Goal: Communication & Community: Answer question/provide support

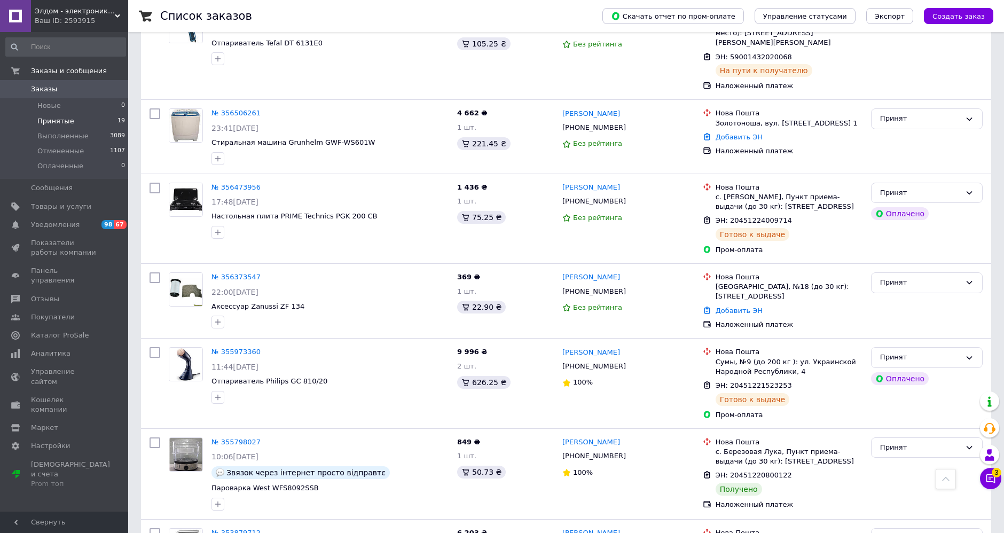
scroll to position [1397, 0]
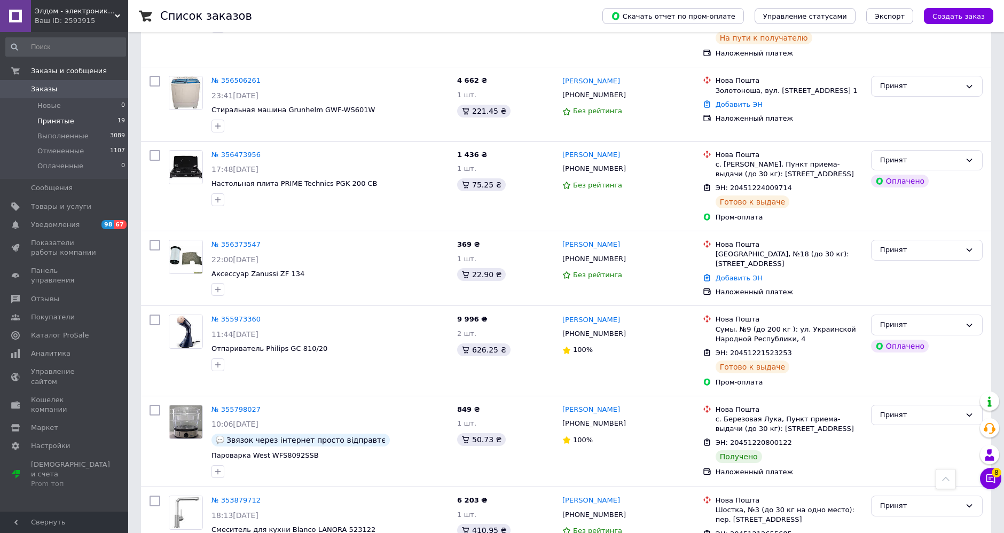
click at [64, 123] on span "Принятые" at bounding box center [55, 121] width 37 height 10
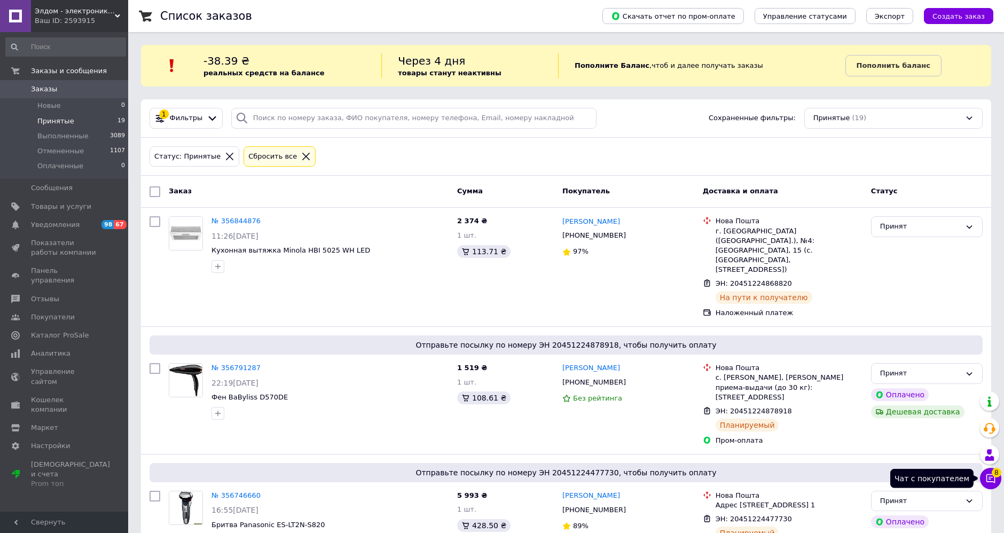
click at [993, 477] on icon at bounding box center [990, 478] width 11 height 11
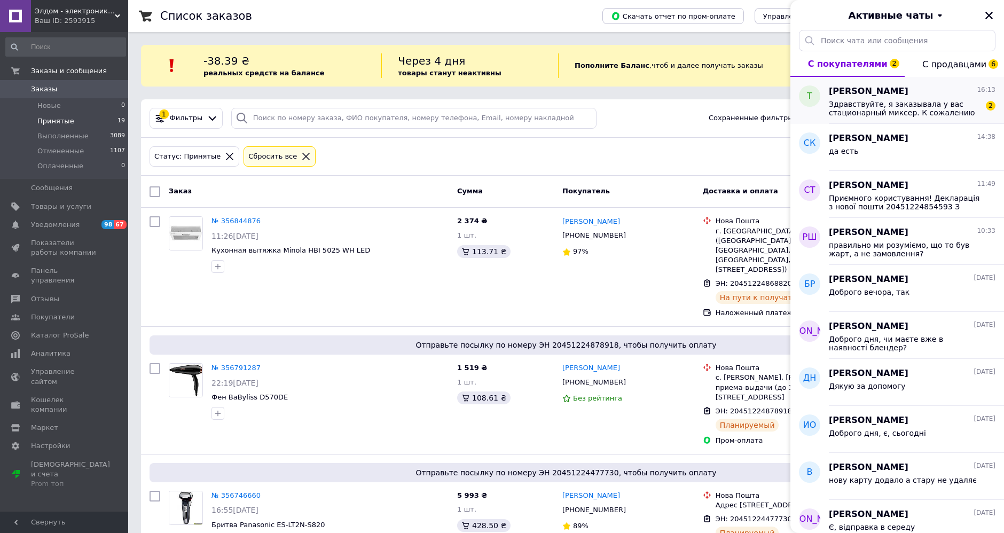
click at [858, 95] on span "Татьяна Бондаренко" at bounding box center [869, 91] width 80 height 12
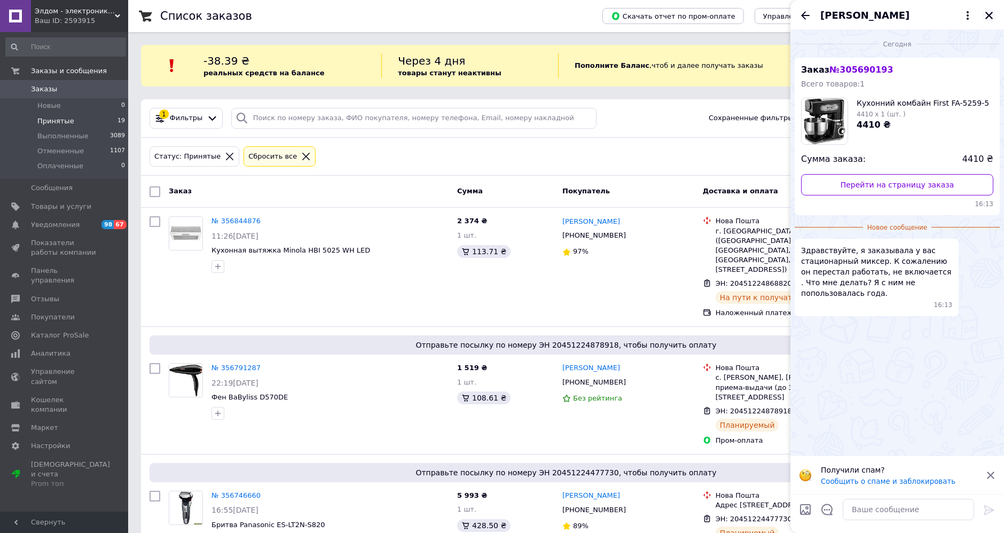
click at [984, 13] on icon "Закрыть" at bounding box center [989, 16] width 10 height 10
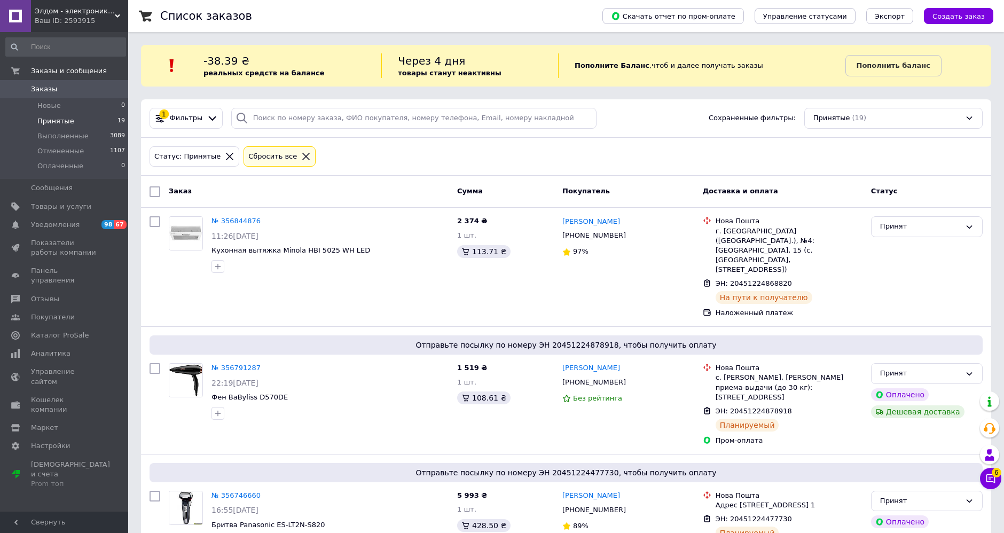
click at [68, 122] on span "Принятые" at bounding box center [55, 121] width 37 height 10
click at [991, 477] on icon at bounding box center [990, 478] width 11 height 11
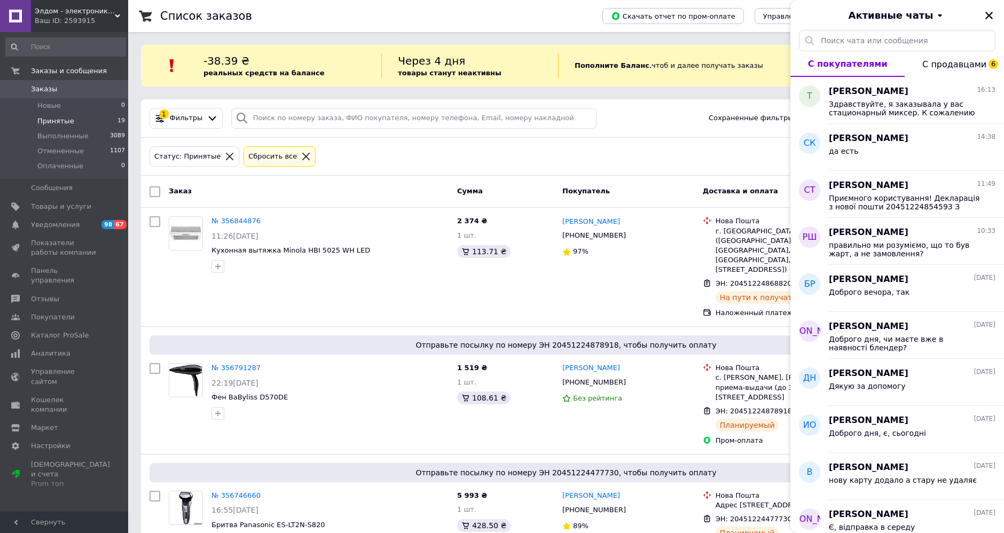
click at [973, 59] on span "С продавцами 6" at bounding box center [954, 64] width 64 height 10
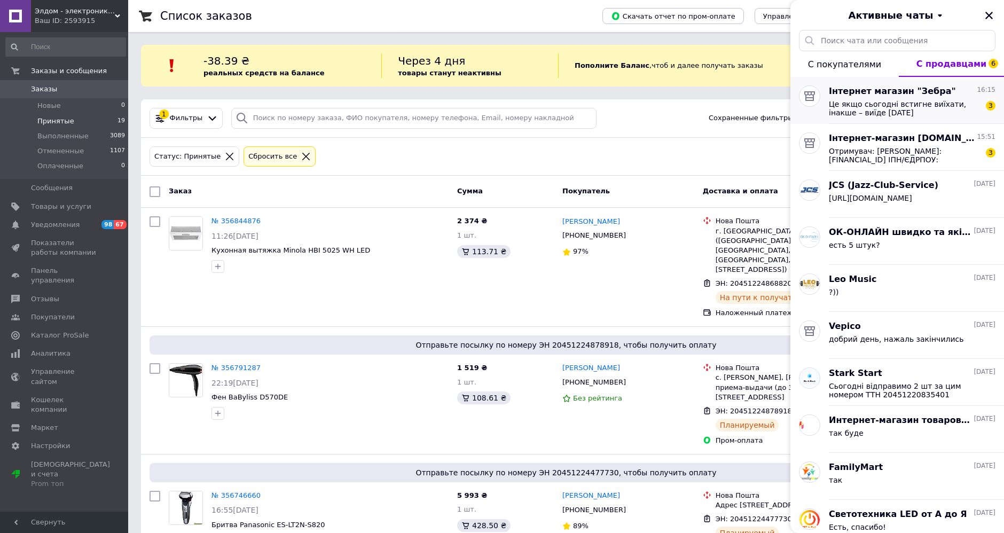
click at [920, 102] on span "Це якщо сьогодні встигне виїхати, інакше – виїде завтра" at bounding box center [905, 108] width 152 height 17
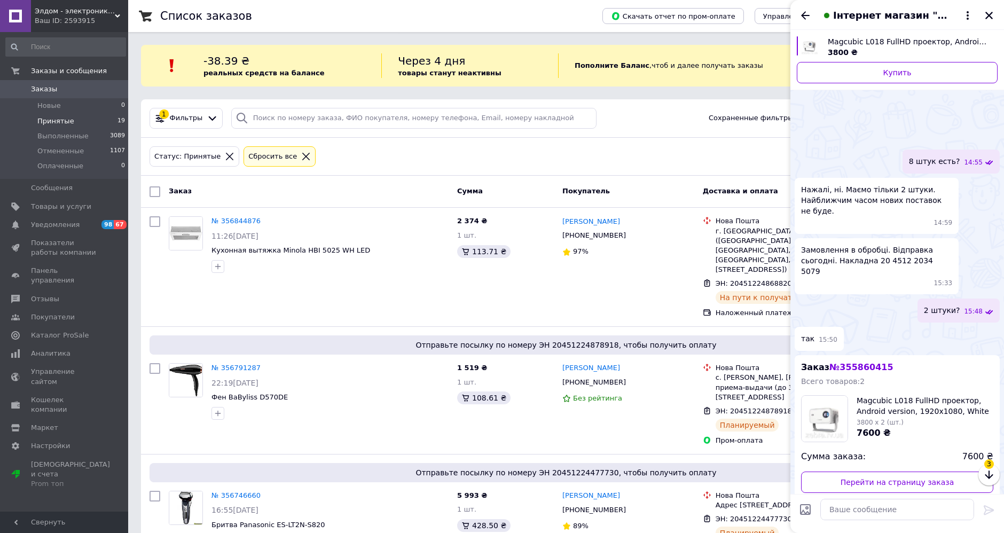
scroll to position [595, 0]
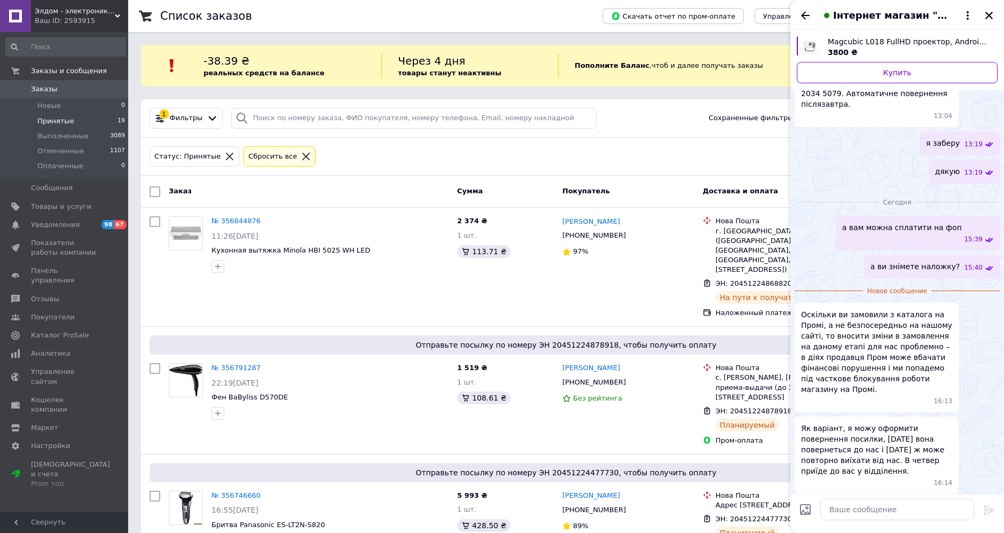
click at [806, 13] on icon "Назад" at bounding box center [805, 15] width 13 height 13
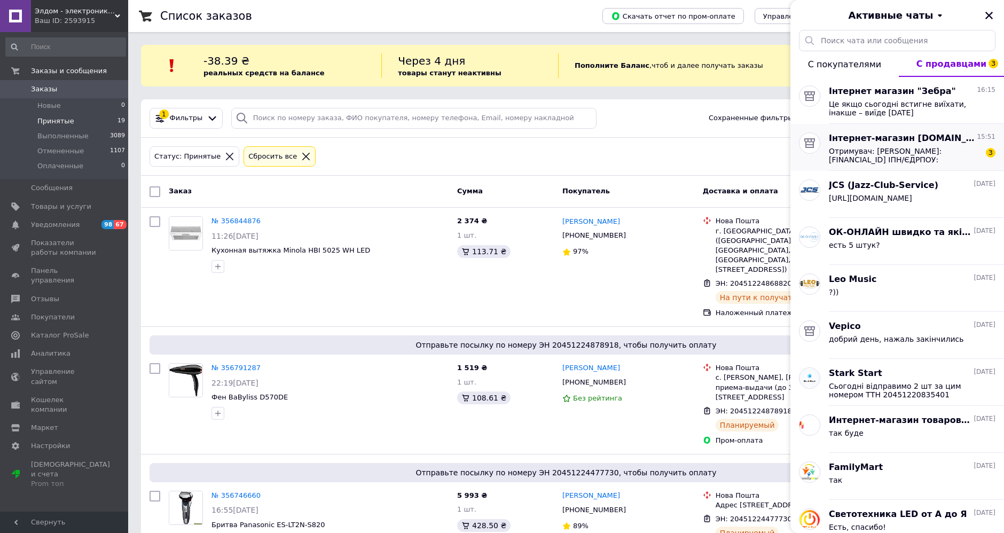
click at [840, 140] on span "Інтернет-магазин Electriche.com" at bounding box center [902, 138] width 146 height 12
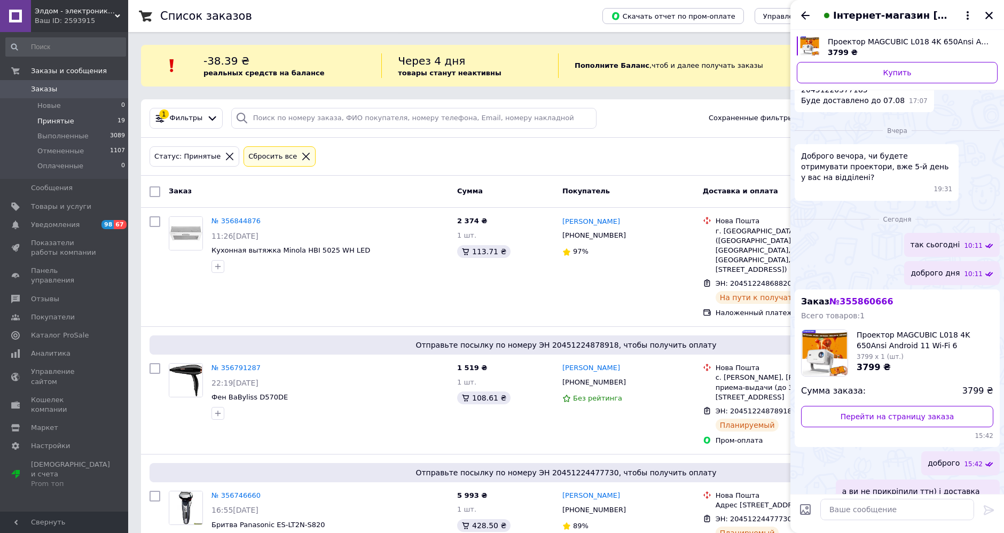
scroll to position [474, 0]
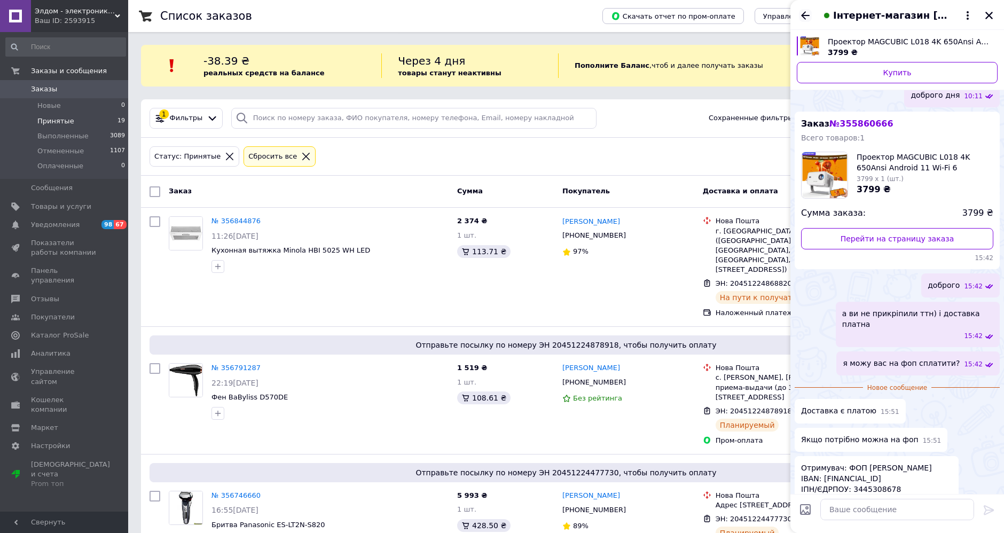
click at [807, 18] on icon "Назад" at bounding box center [805, 15] width 13 height 13
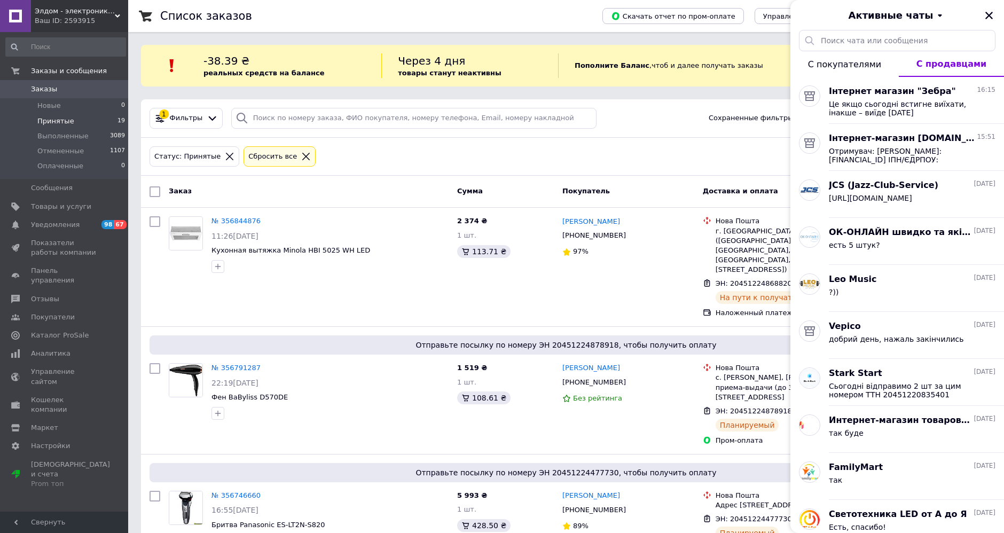
click at [834, 62] on span "С покупателями" at bounding box center [844, 64] width 73 height 10
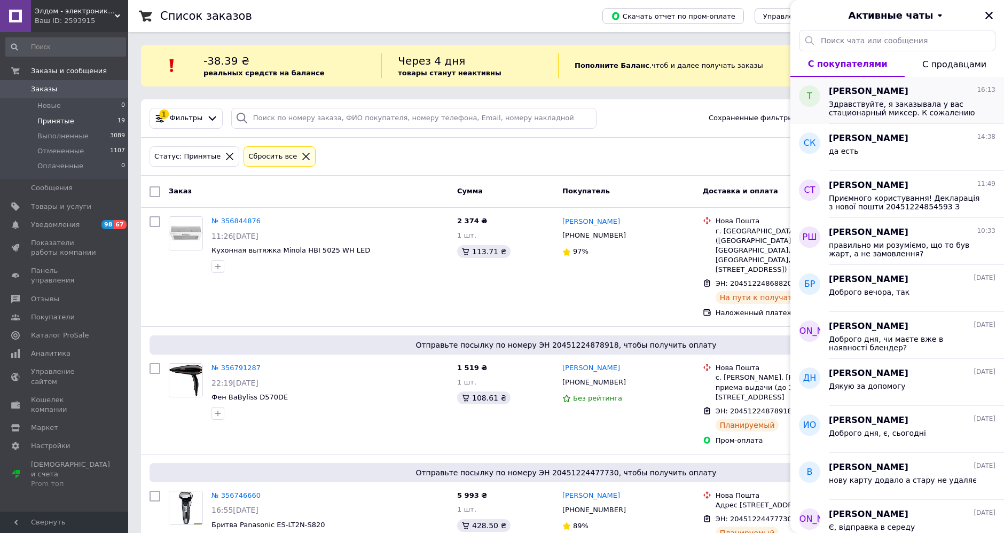
click at [855, 115] on span "Здравствуйте, я заказывала у вас стационарный миксер. К сожалению он перестал р…" at bounding box center [905, 108] width 152 height 17
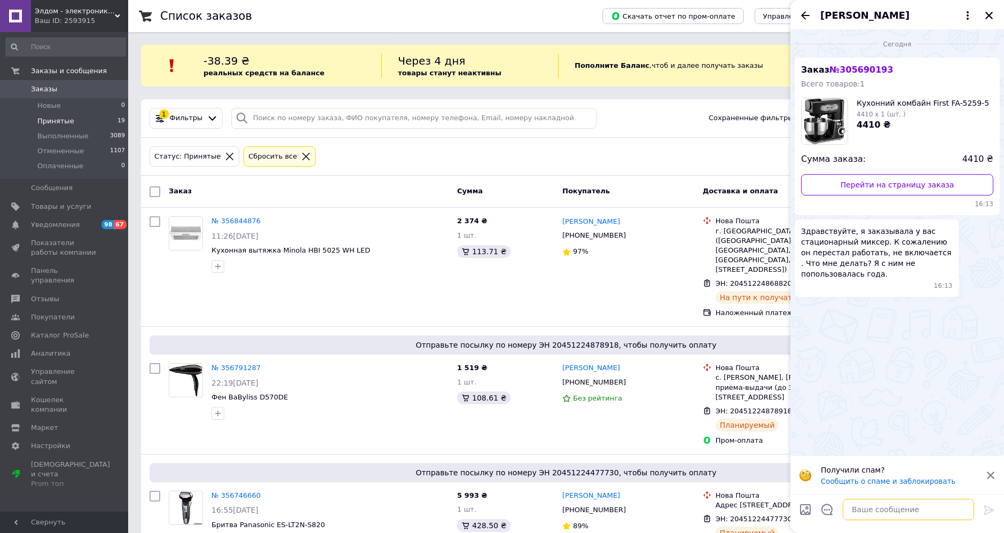
click at [865, 514] on textarea at bounding box center [907, 509] width 131 height 21
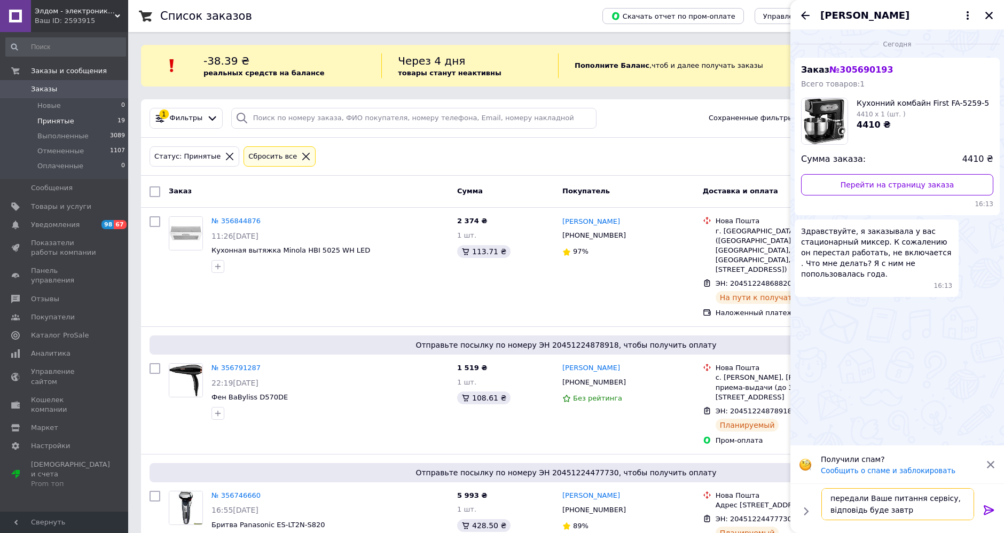
type textarea "передали Ваше питання сервісу, відповідь буде завтра"
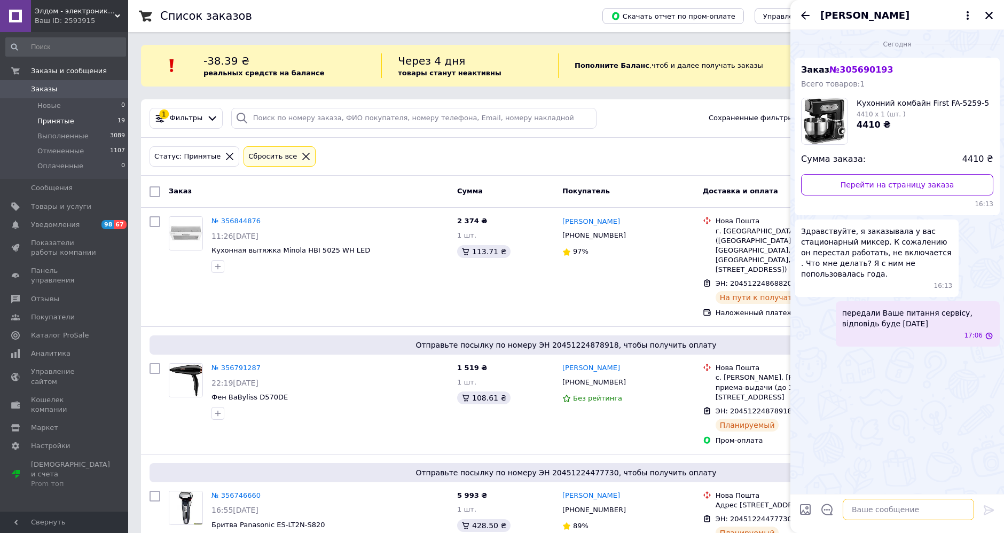
scroll to position [0, 0]
